Goal: Information Seeking & Learning: Learn about a topic

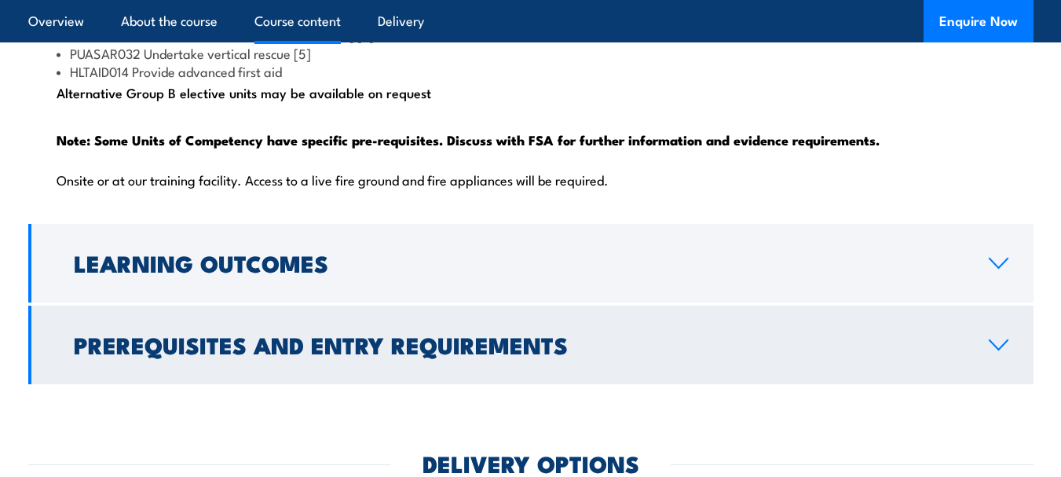
scroll to position [1885, 0]
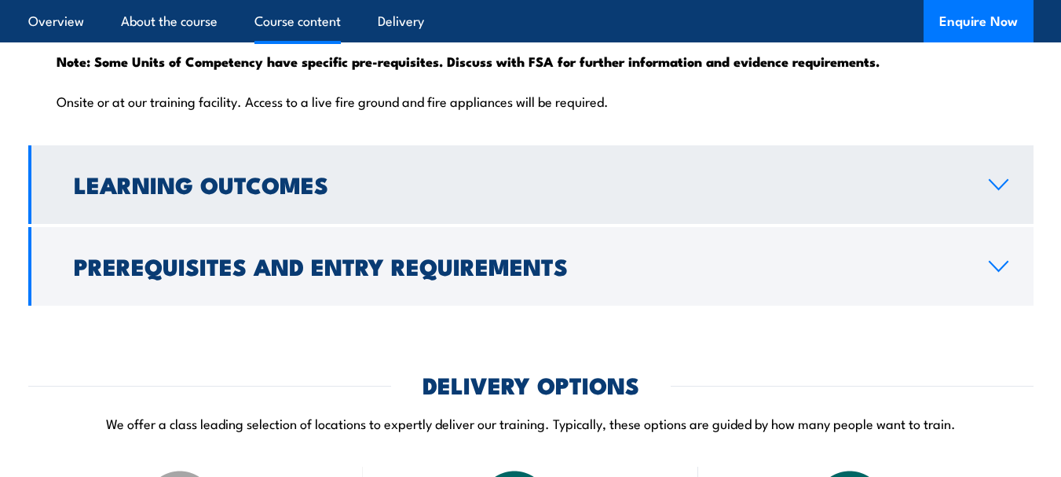
click at [604, 194] on h2 "Learning Outcomes" at bounding box center [519, 184] width 890 height 20
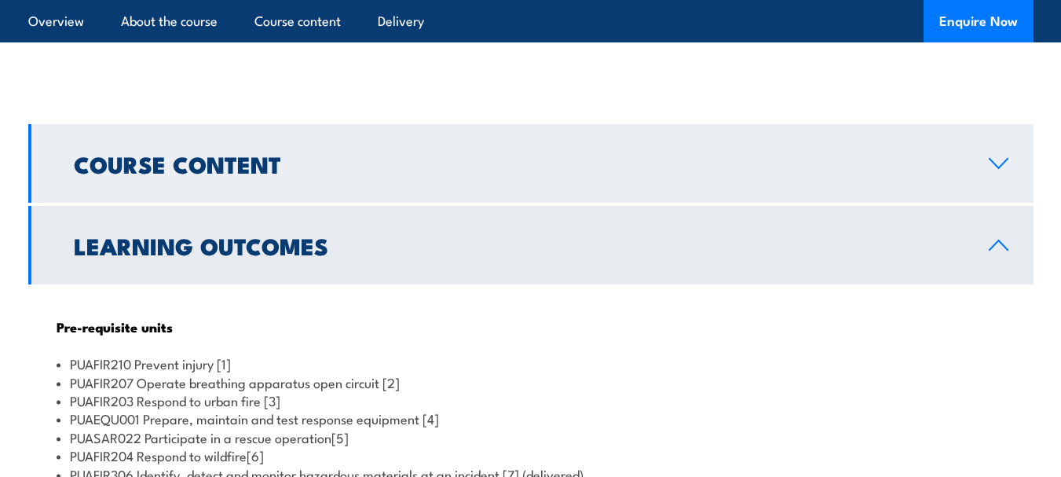
scroll to position [1202, 0]
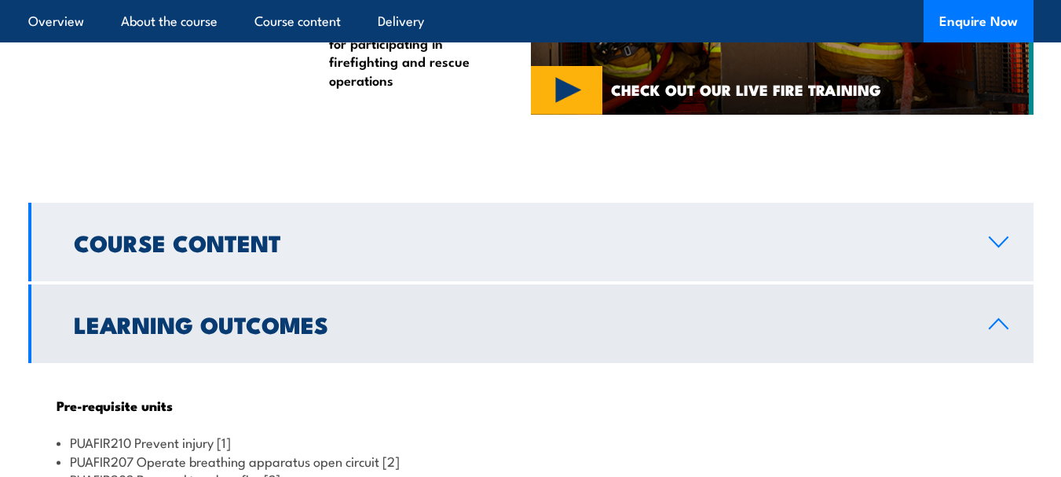
click at [523, 252] on h2 "Course Content" at bounding box center [519, 242] width 890 height 20
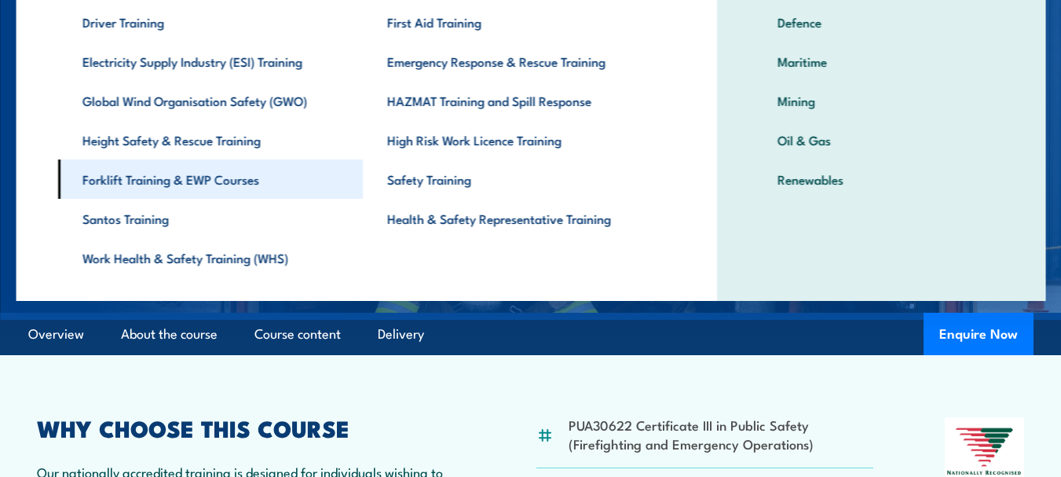
scroll to position [114, 0]
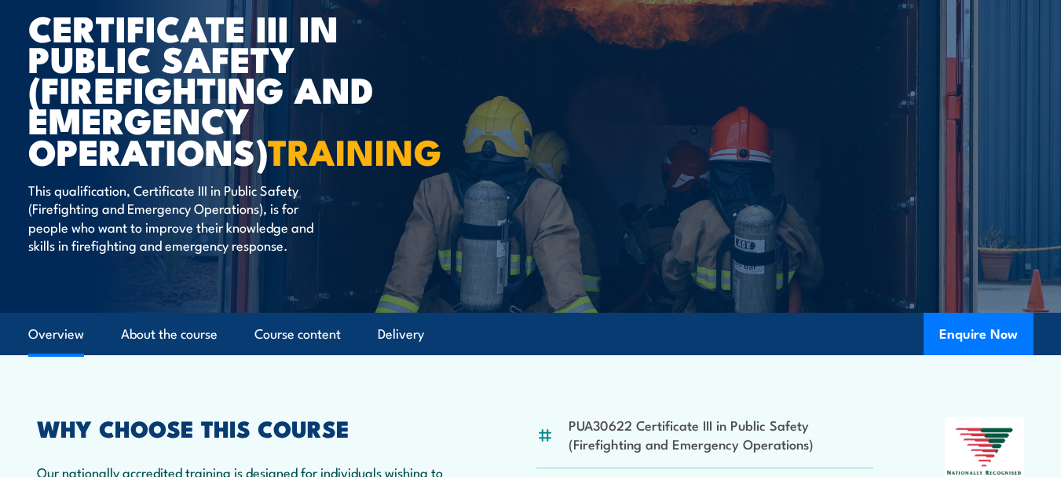
click at [41, 355] on link "Overview" at bounding box center [56, 334] width 56 height 42
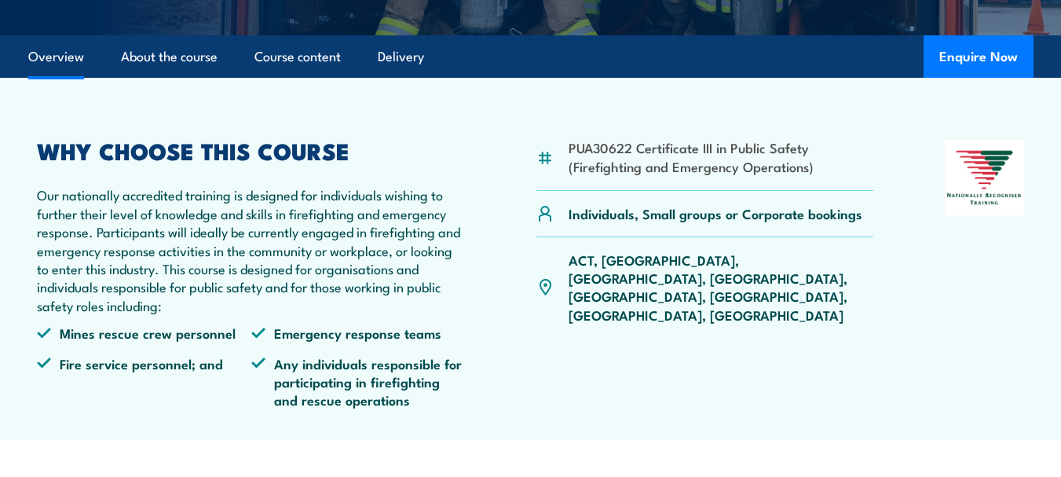
scroll to position [446, 0]
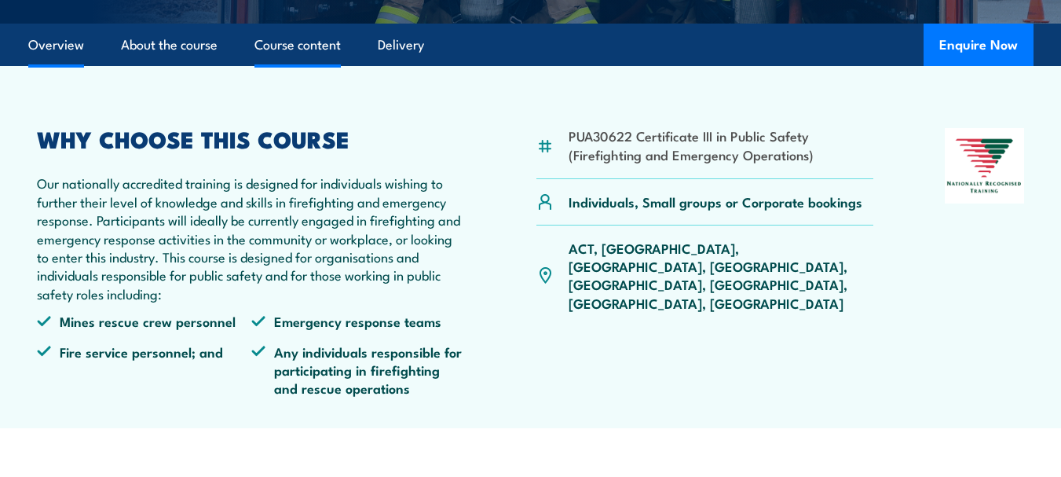
click at [291, 66] on link "Course content" at bounding box center [298, 45] width 86 height 42
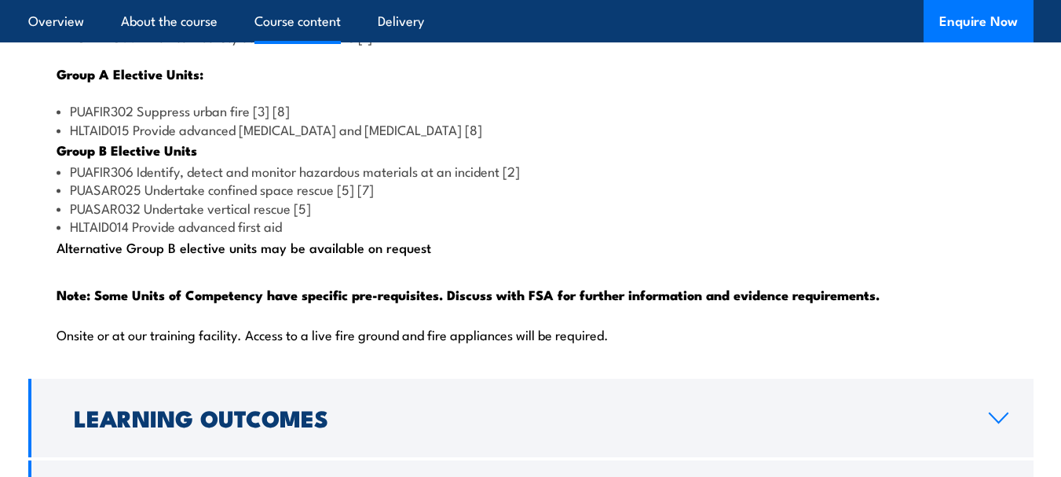
scroll to position [1731, 0]
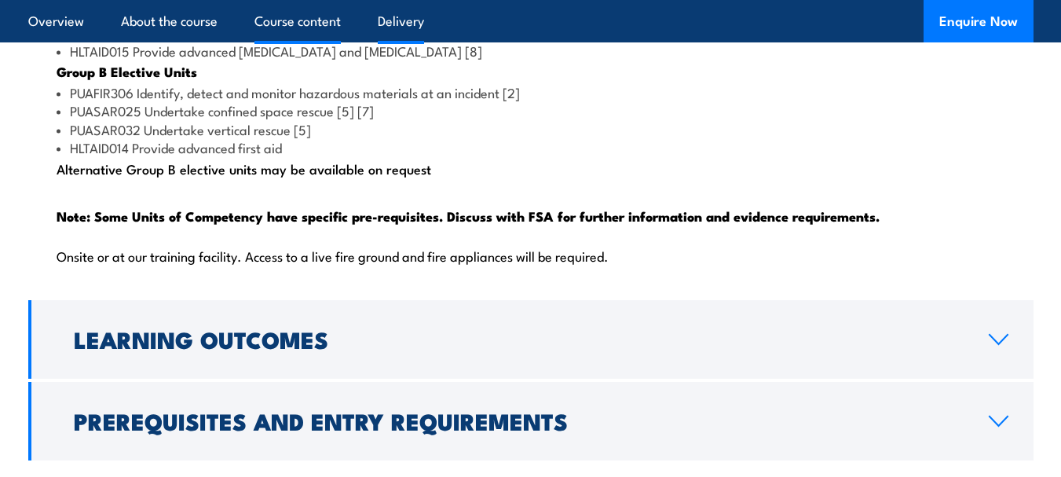
click at [392, 16] on link "Delivery" at bounding box center [401, 21] width 46 height 42
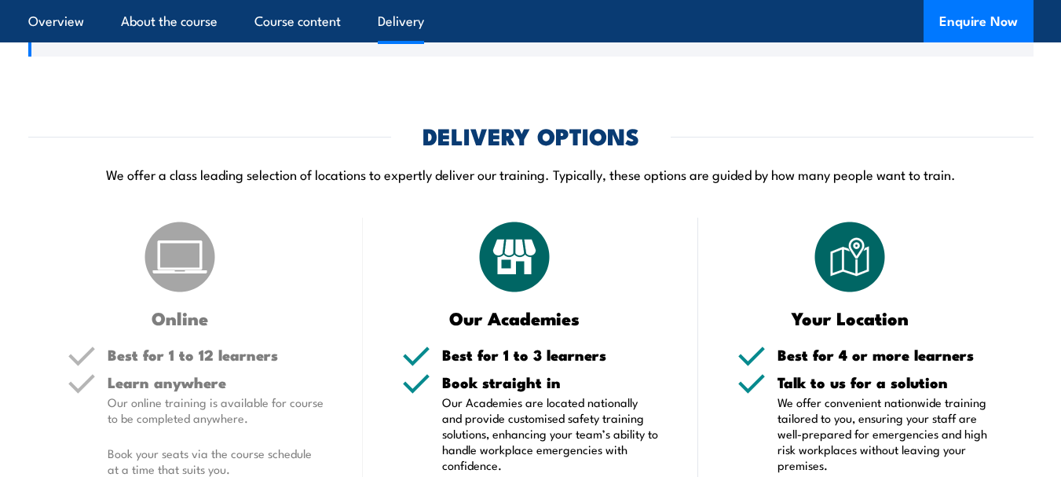
scroll to position [2193, 0]
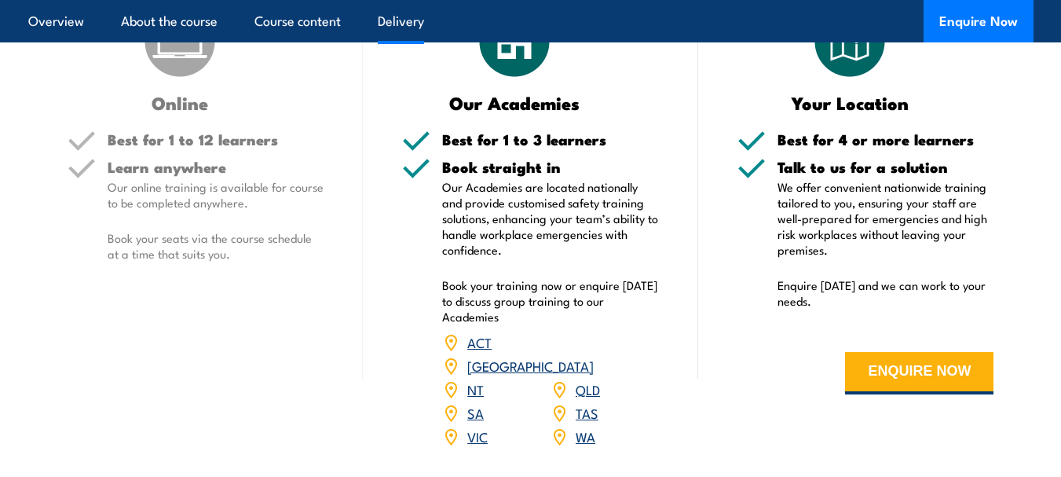
scroll to position [2664, 0]
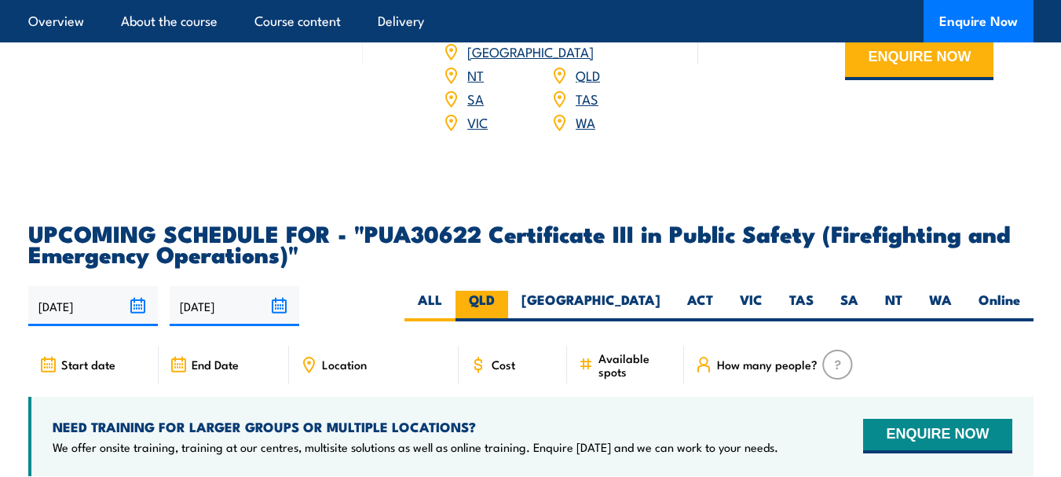
click at [508, 310] on label "QLD" at bounding box center [482, 306] width 53 height 31
click at [505, 301] on input "QLD" at bounding box center [500, 296] width 10 height 10
radio input "true"
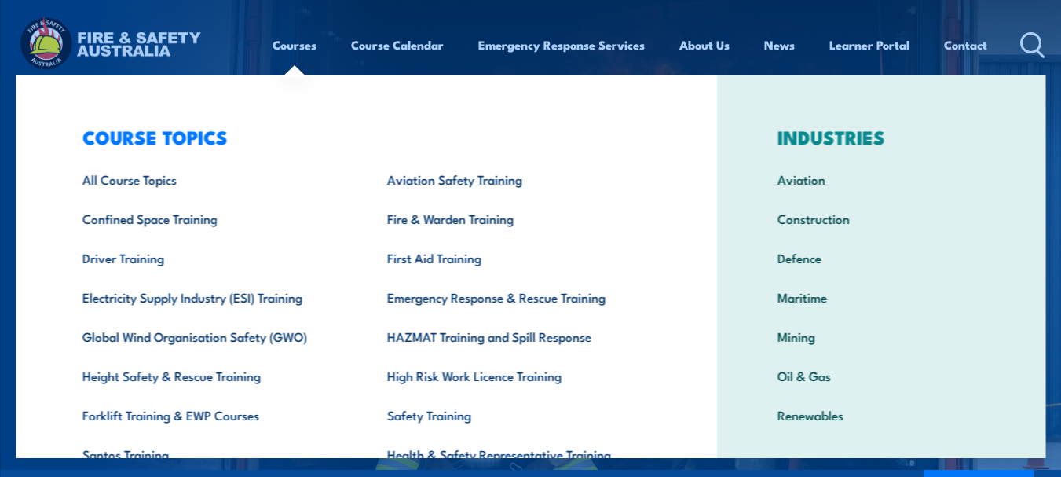
click at [36, 102] on div "COURSE TOPICS All Course Topics Aviation Safety Training Confined Space Trainin…" at bounding box center [366, 323] width 701 height 497
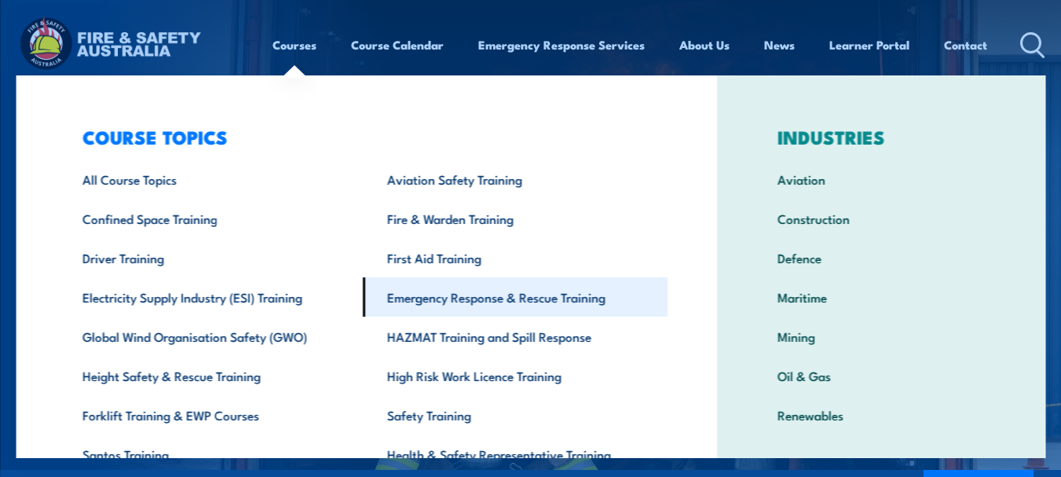
click at [476, 297] on link "Emergency Response & Rescue Training" at bounding box center [514, 296] width 305 height 39
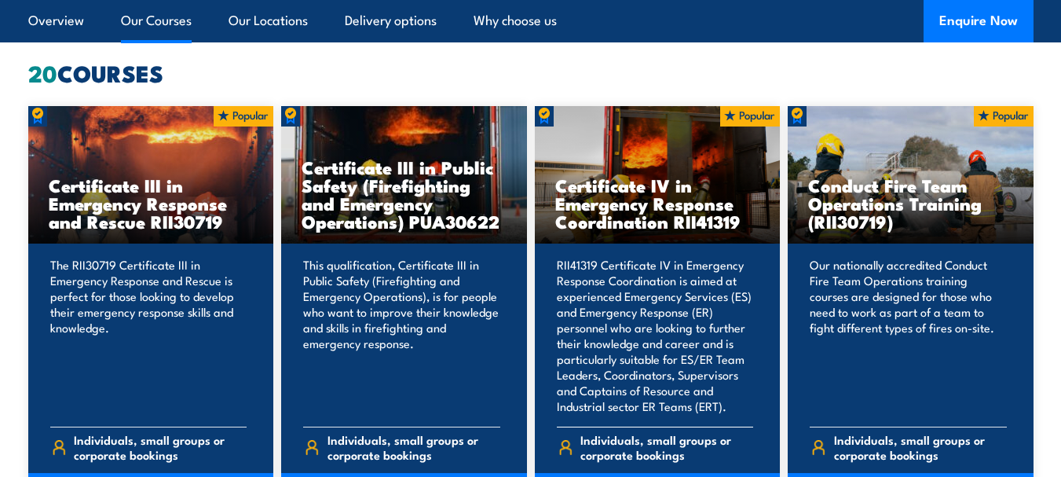
scroll to position [1336, 0]
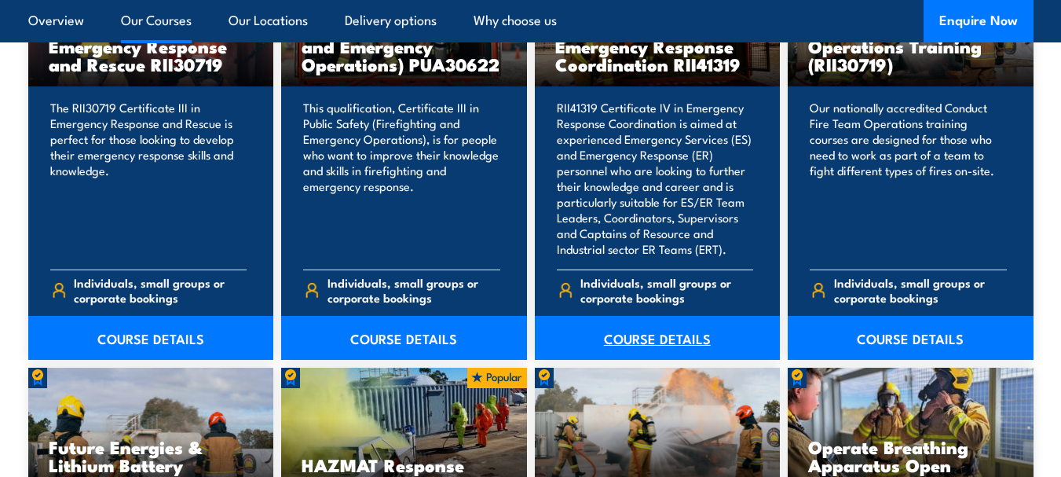
click at [647, 333] on link "COURSE DETAILS" at bounding box center [658, 338] width 246 height 44
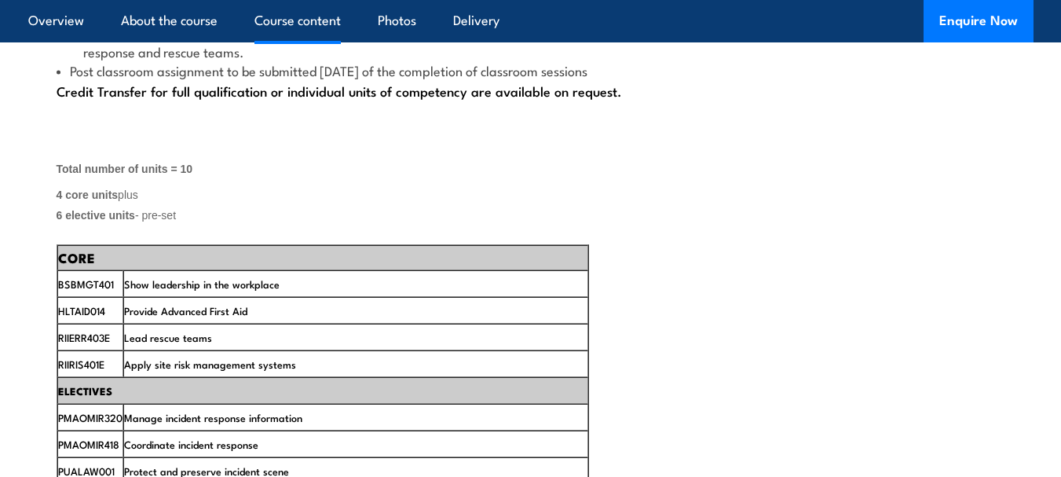
scroll to position [2121, 0]
